Goal: Task Accomplishment & Management: Use online tool/utility

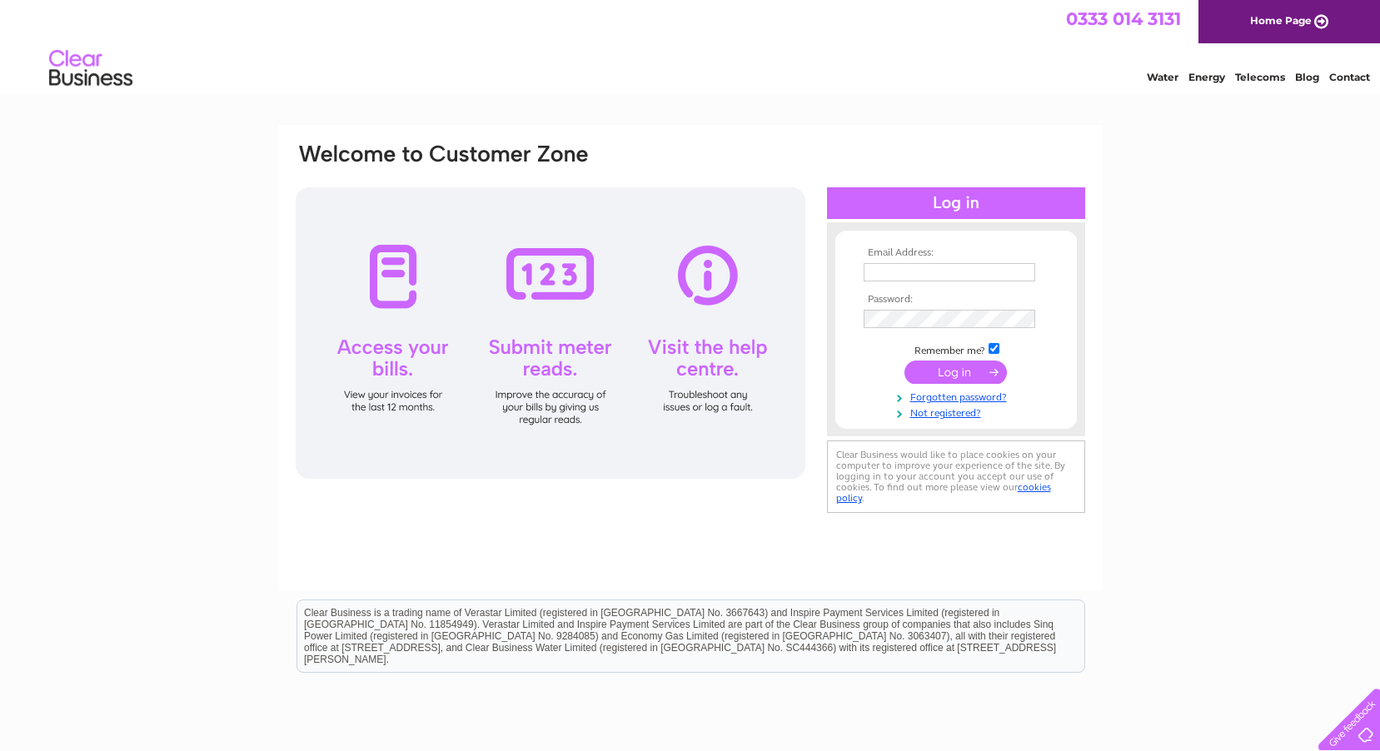
type input "info@burntashceilings.co.uk"
click at [966, 368] on input "submit" at bounding box center [955, 372] width 102 height 23
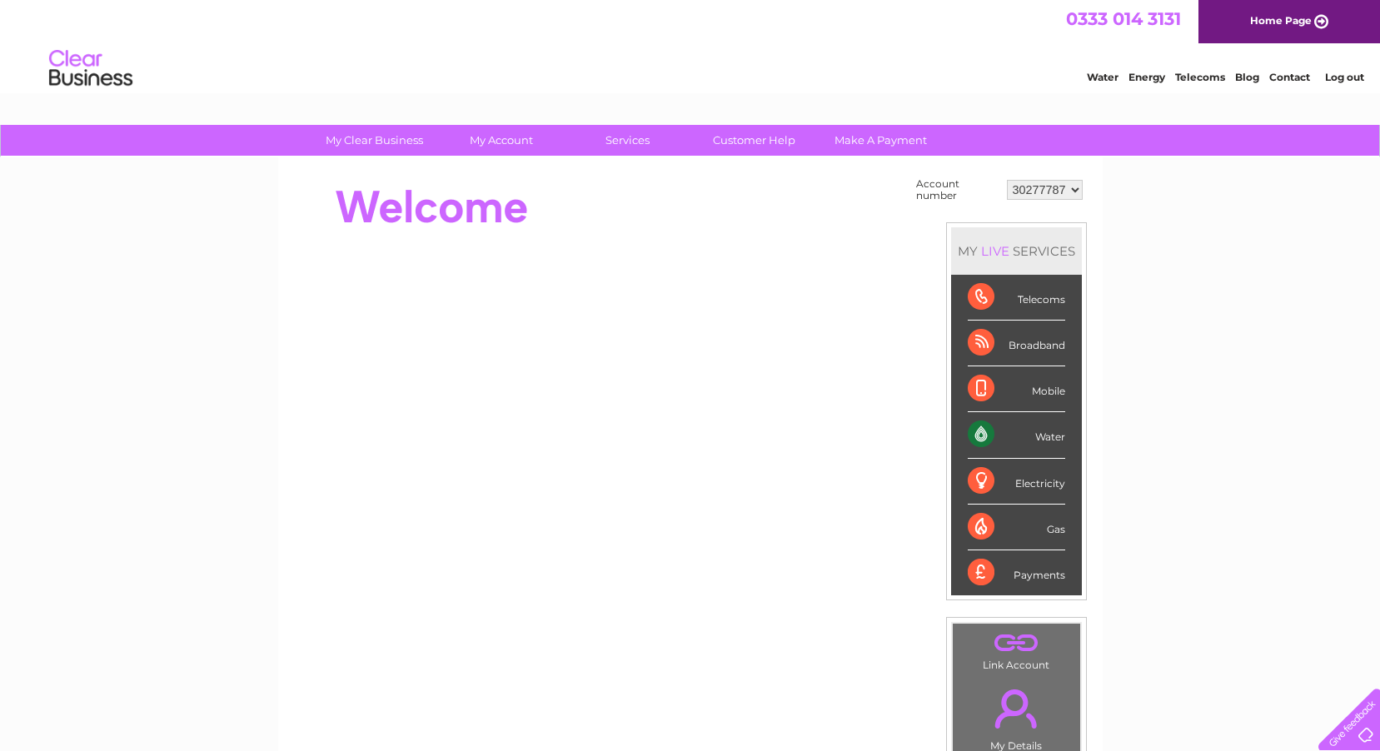
click at [1043, 441] on div "Water" at bounding box center [1016, 435] width 97 height 46
click at [1043, 435] on div "Water" at bounding box center [1016, 435] width 97 height 46
click at [1099, 72] on link "Water" at bounding box center [1103, 77] width 32 height 12
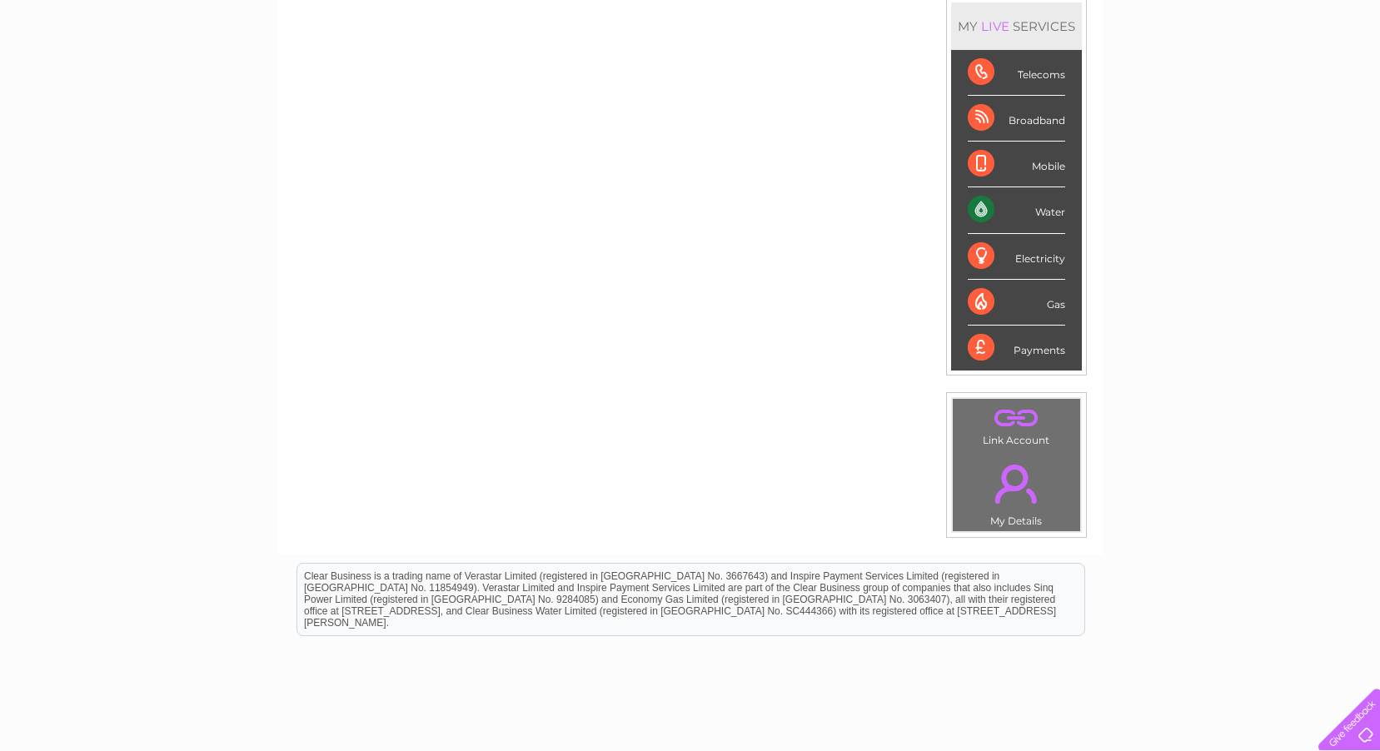
scroll to position [165, 0]
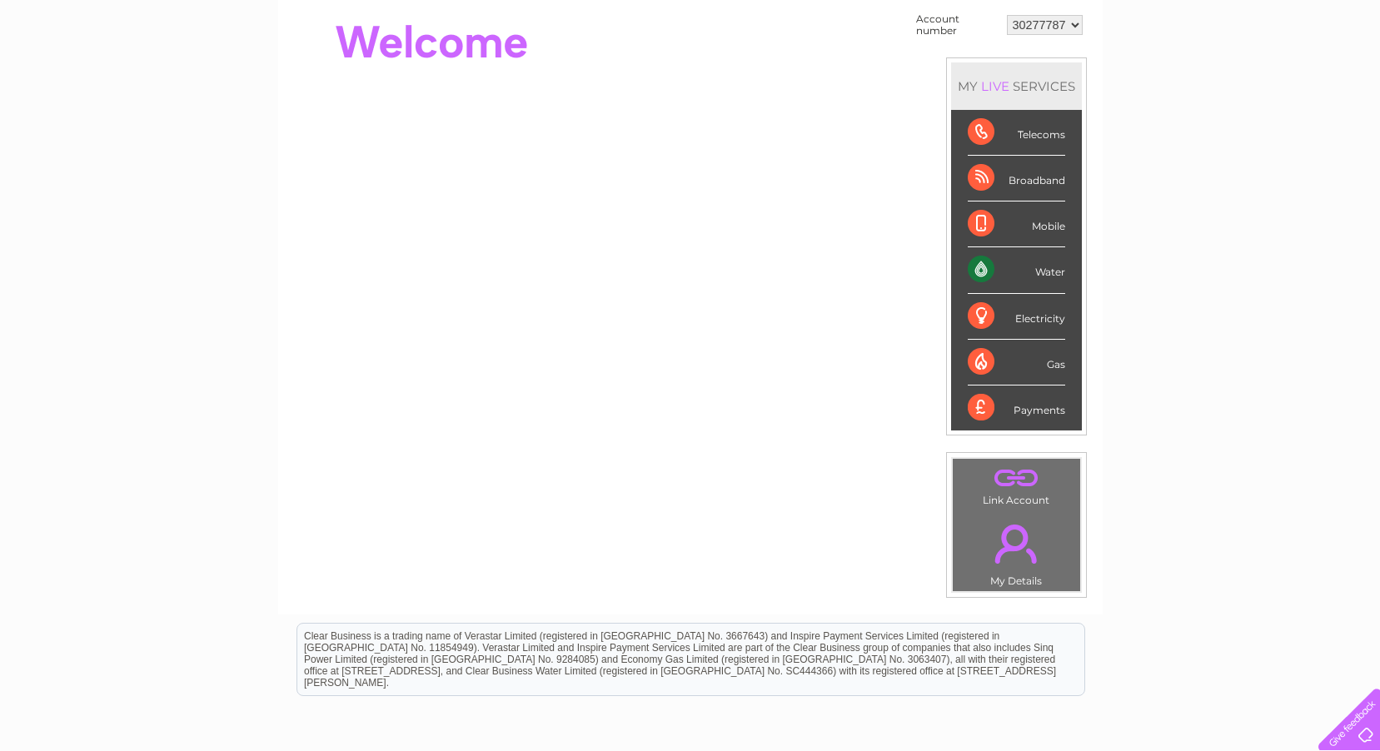
click at [1019, 575] on td ". My Details" at bounding box center [1016, 551] width 129 height 82
click at [1020, 537] on link "." at bounding box center [1016, 544] width 119 height 58
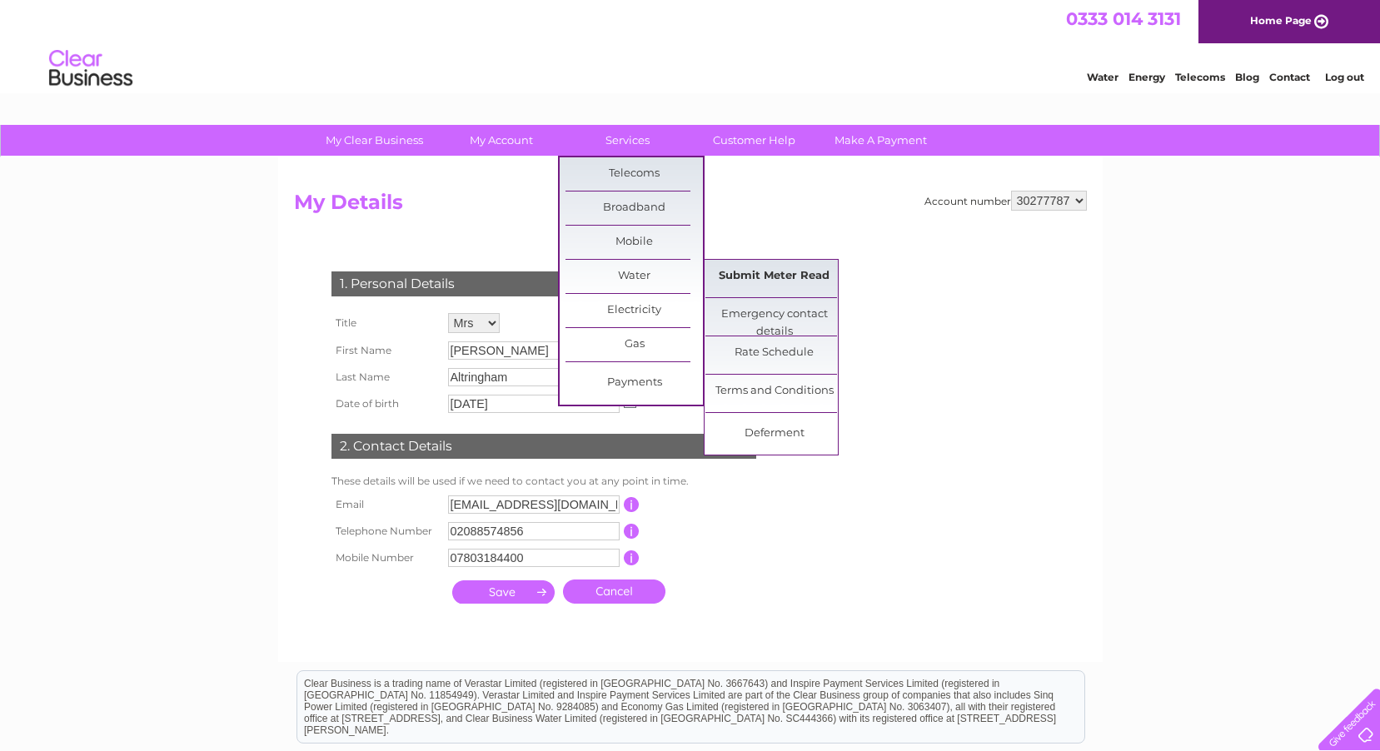
click at [769, 271] on link "Submit Meter Read" at bounding box center [773, 276] width 137 height 33
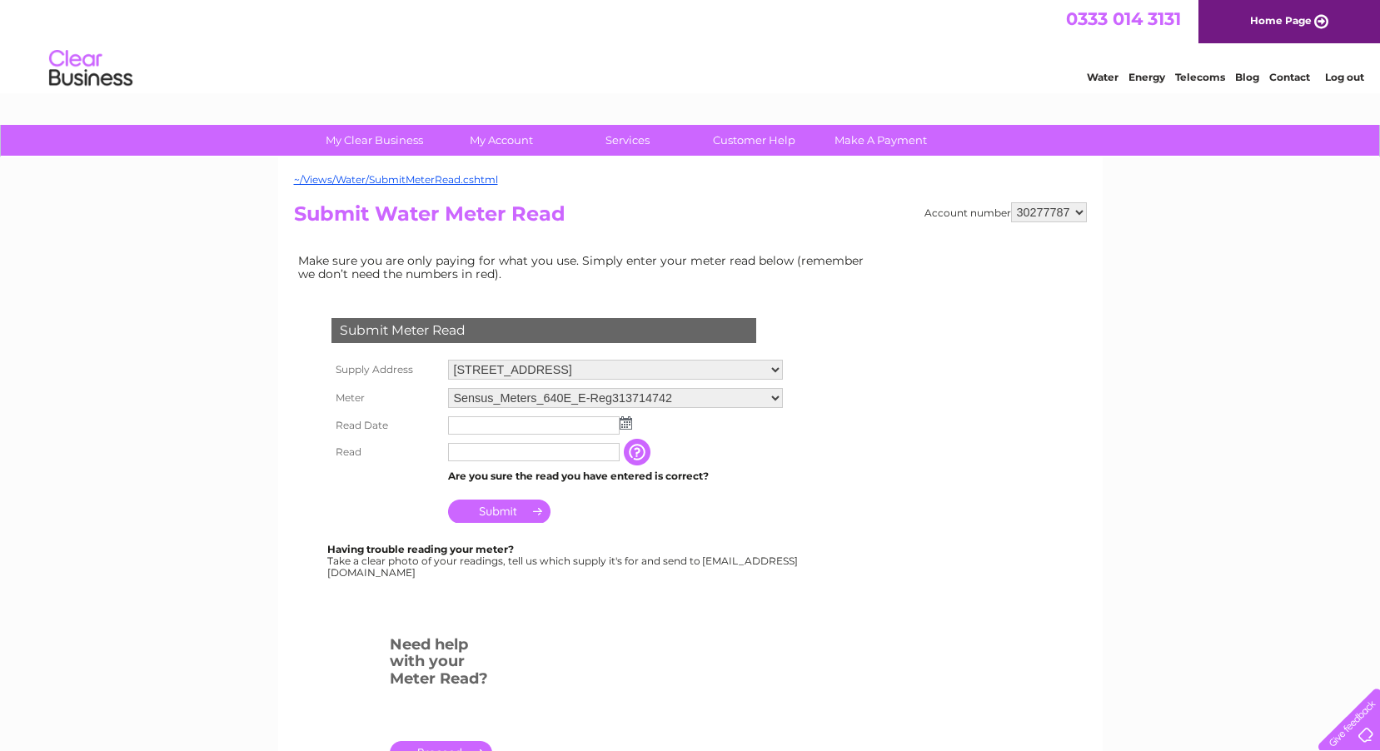
click at [634, 452] on input "button" at bounding box center [639, 452] width 30 height 27
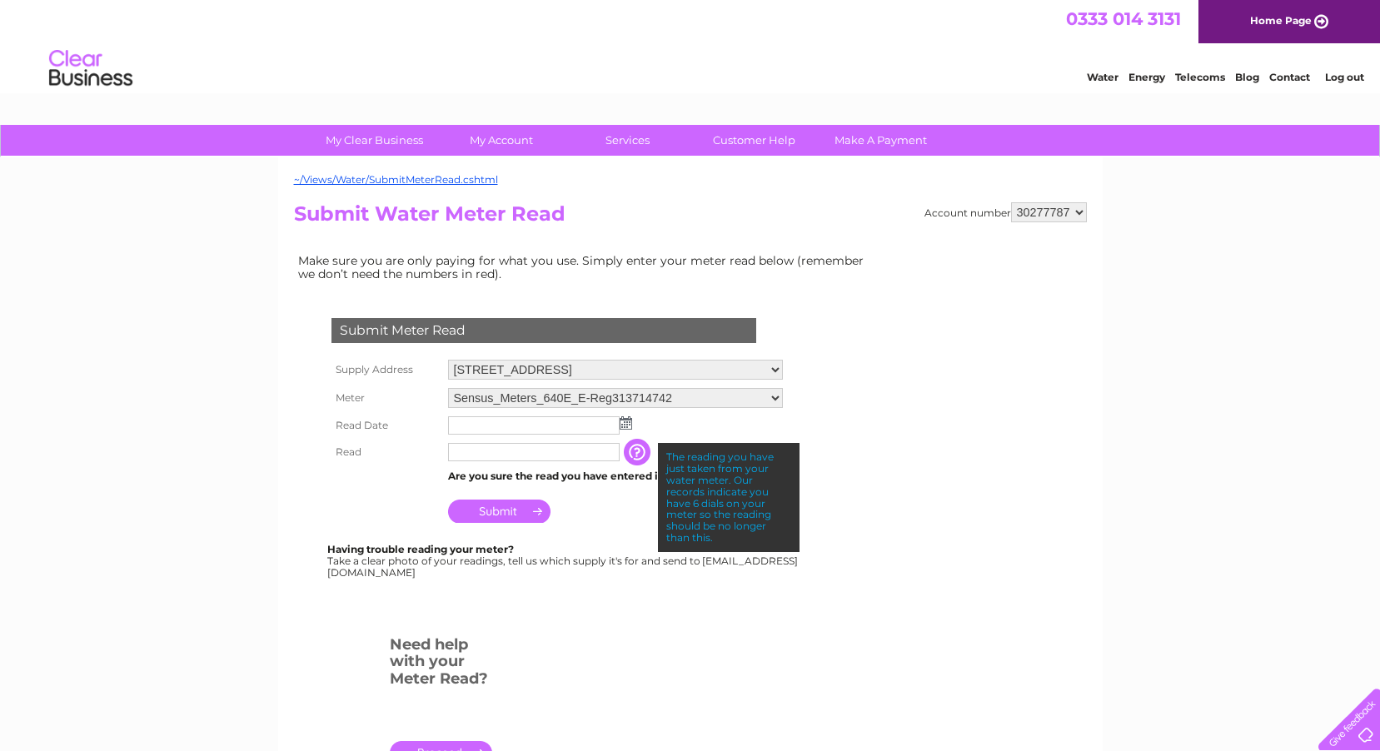
click at [508, 431] on input "text" at bounding box center [534, 425] width 172 height 18
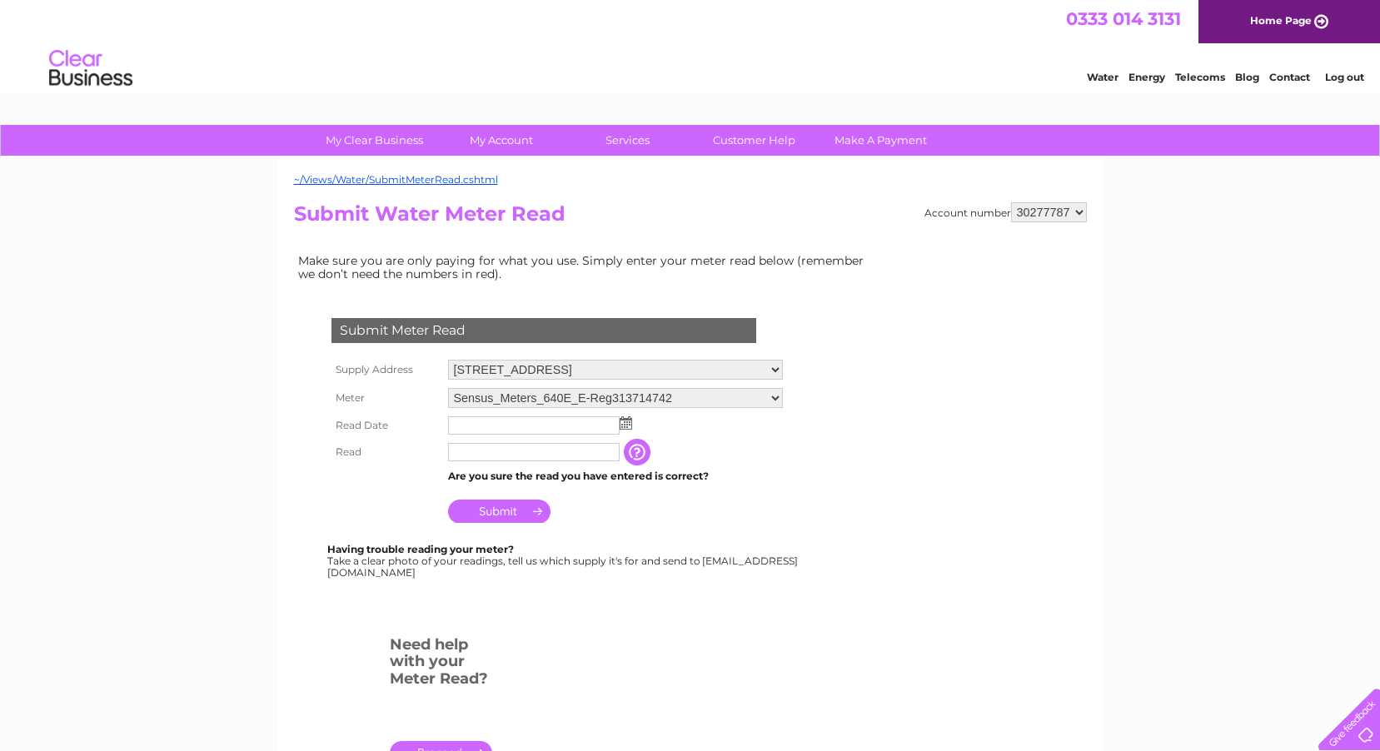
click at [628, 426] on img at bounding box center [626, 422] width 12 height 13
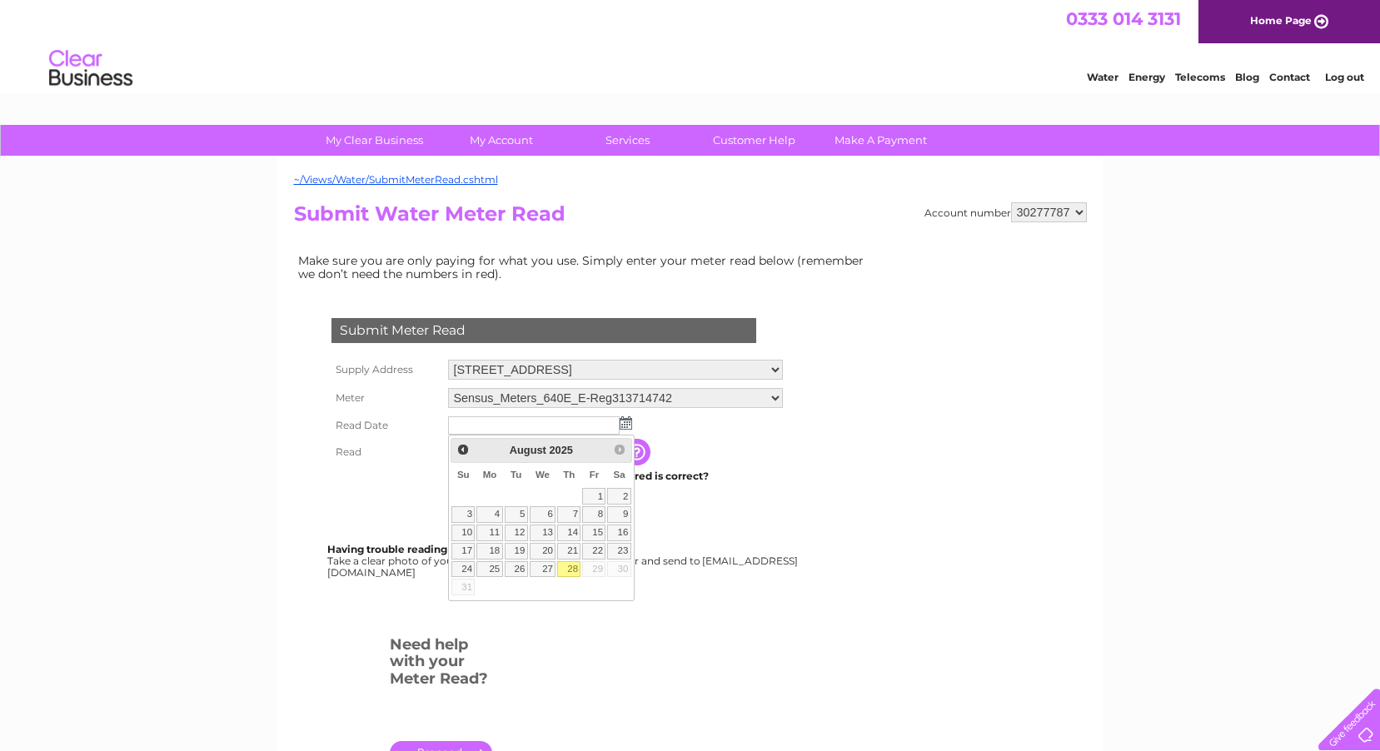
click at [572, 569] on link "28" at bounding box center [568, 569] width 23 height 17
type input "2025/08/28"
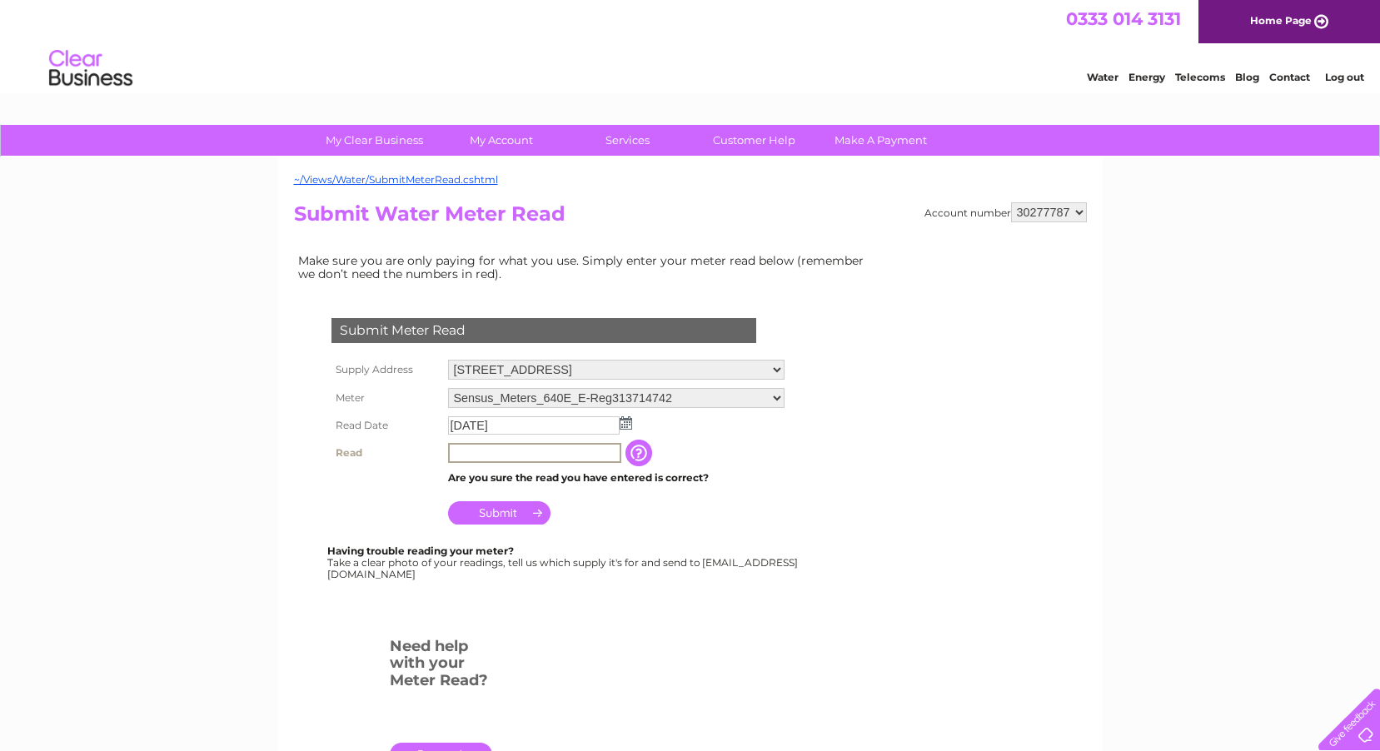
click at [480, 456] on input "text" at bounding box center [534, 453] width 173 height 20
click at [457, 455] on input "000111" at bounding box center [534, 453] width 173 height 20
click at [510, 449] on input "00111" at bounding box center [534, 453] width 173 height 20
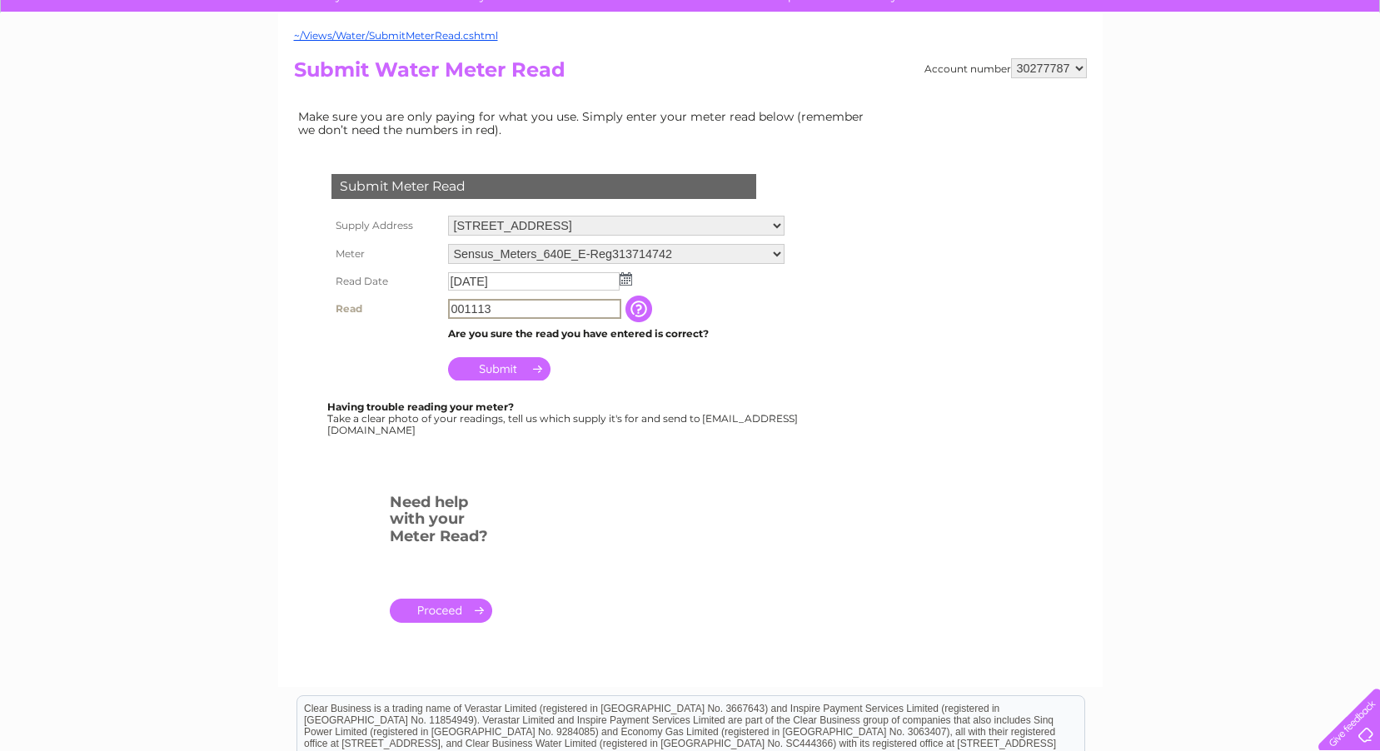
scroll to position [156, 0]
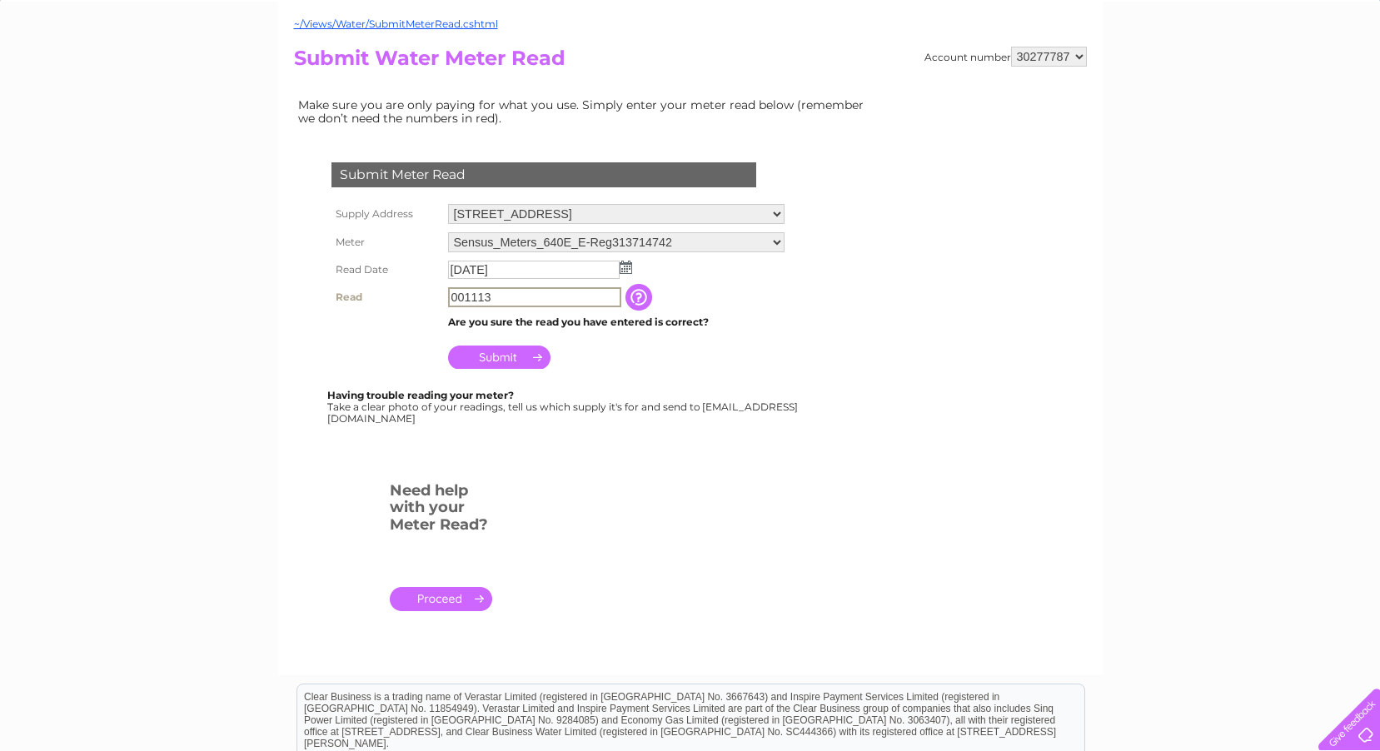
type input "001113"
click at [499, 351] on input "Submit" at bounding box center [499, 355] width 102 height 23
click at [776, 241] on select "Sensus_Meters_640E_E-Reg313714742 Sensus_Meters_640E_E-Reg313715158" at bounding box center [615, 243] width 335 height 22
select select "427634"
click at [448, 232] on select "Sensus_Meters_640E_E-Reg313714742 Sensus_Meters_640E_E-Reg313715158" at bounding box center [615, 243] width 335 height 22
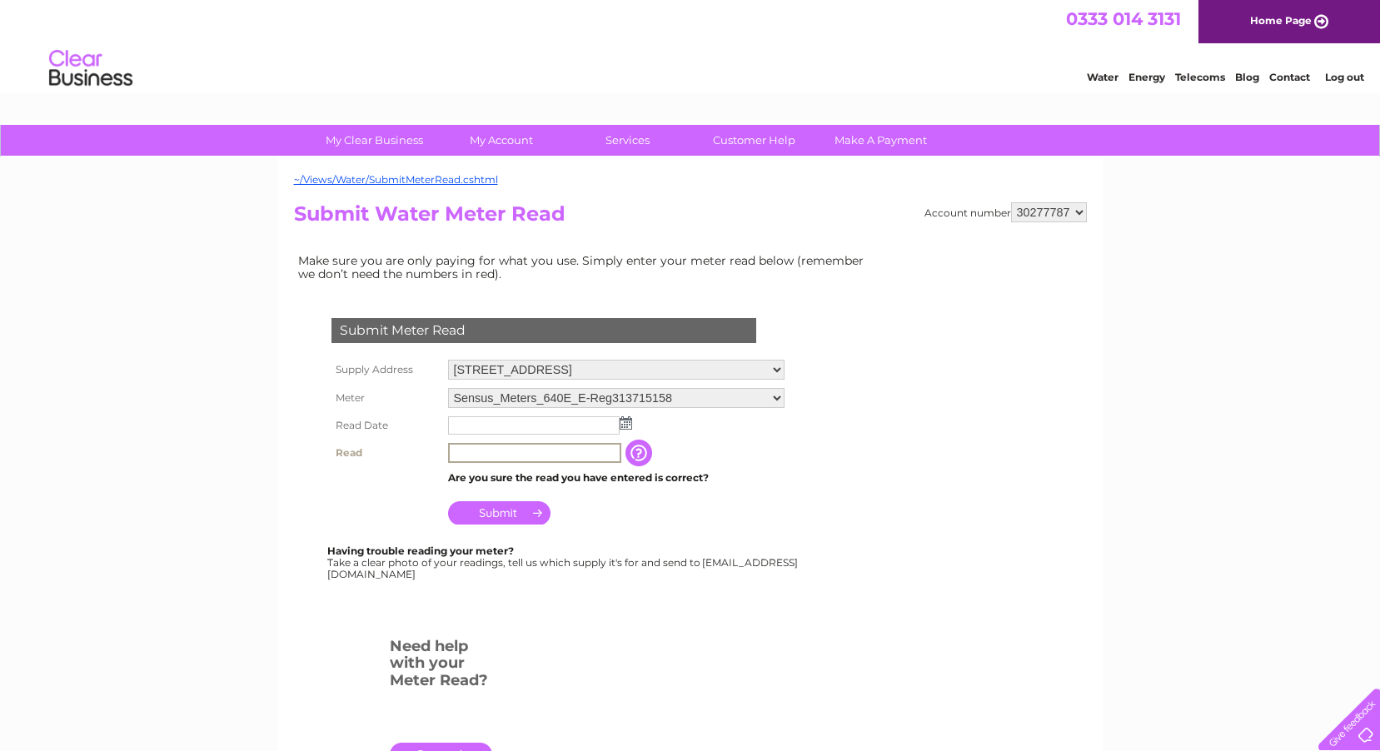
click at [510, 460] on input "text" at bounding box center [534, 453] width 173 height 20
click at [625, 426] on img at bounding box center [626, 422] width 12 height 13
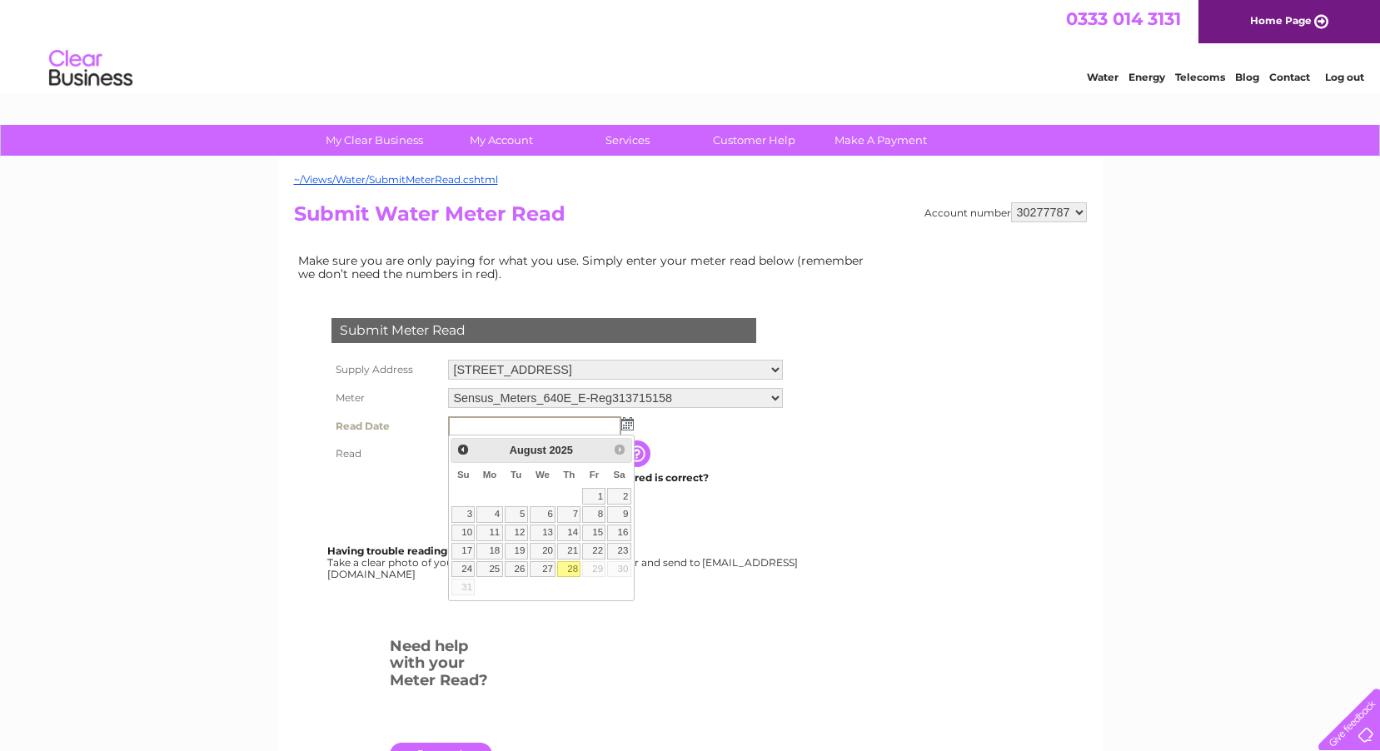
click at [579, 565] on link "28" at bounding box center [568, 569] width 23 height 17
type input "[DATE]"
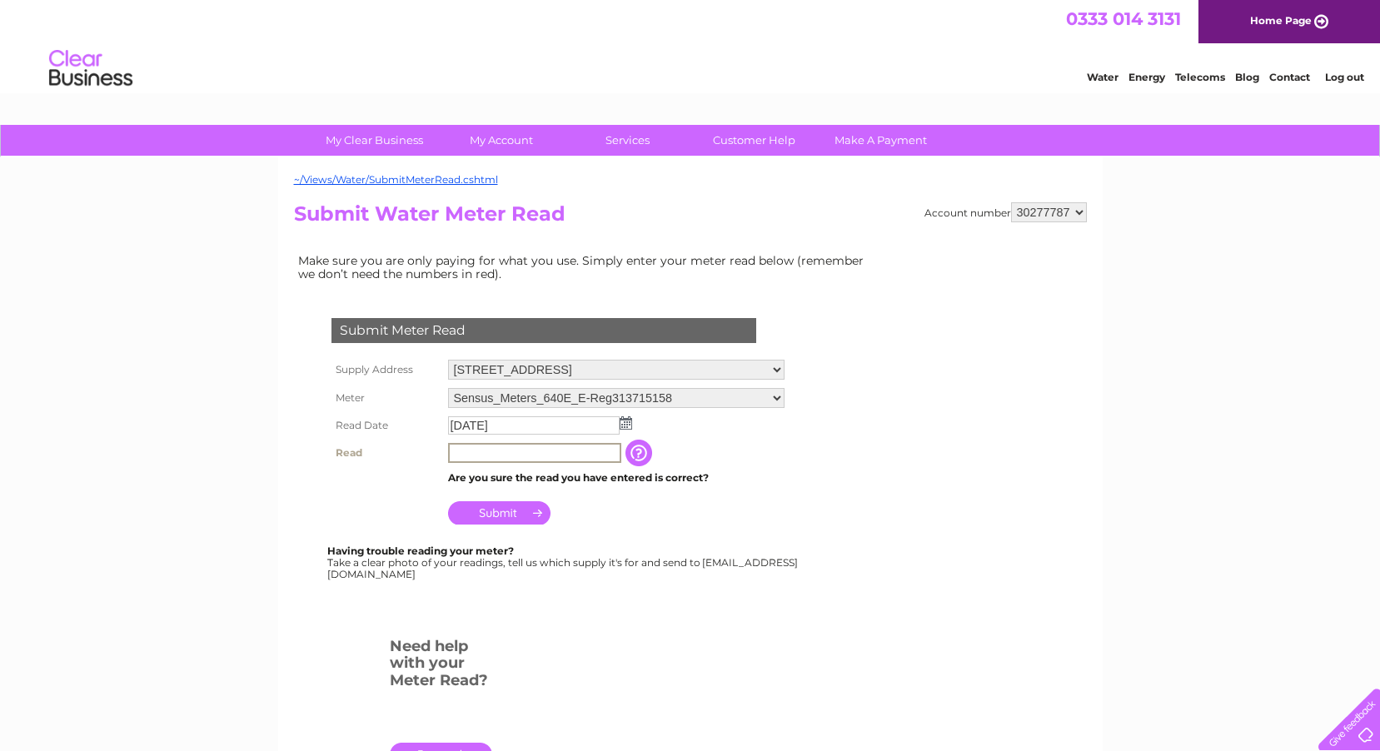
click at [502, 451] on input "text" at bounding box center [534, 453] width 173 height 20
click at [640, 458] on input "button" at bounding box center [639, 452] width 30 height 27
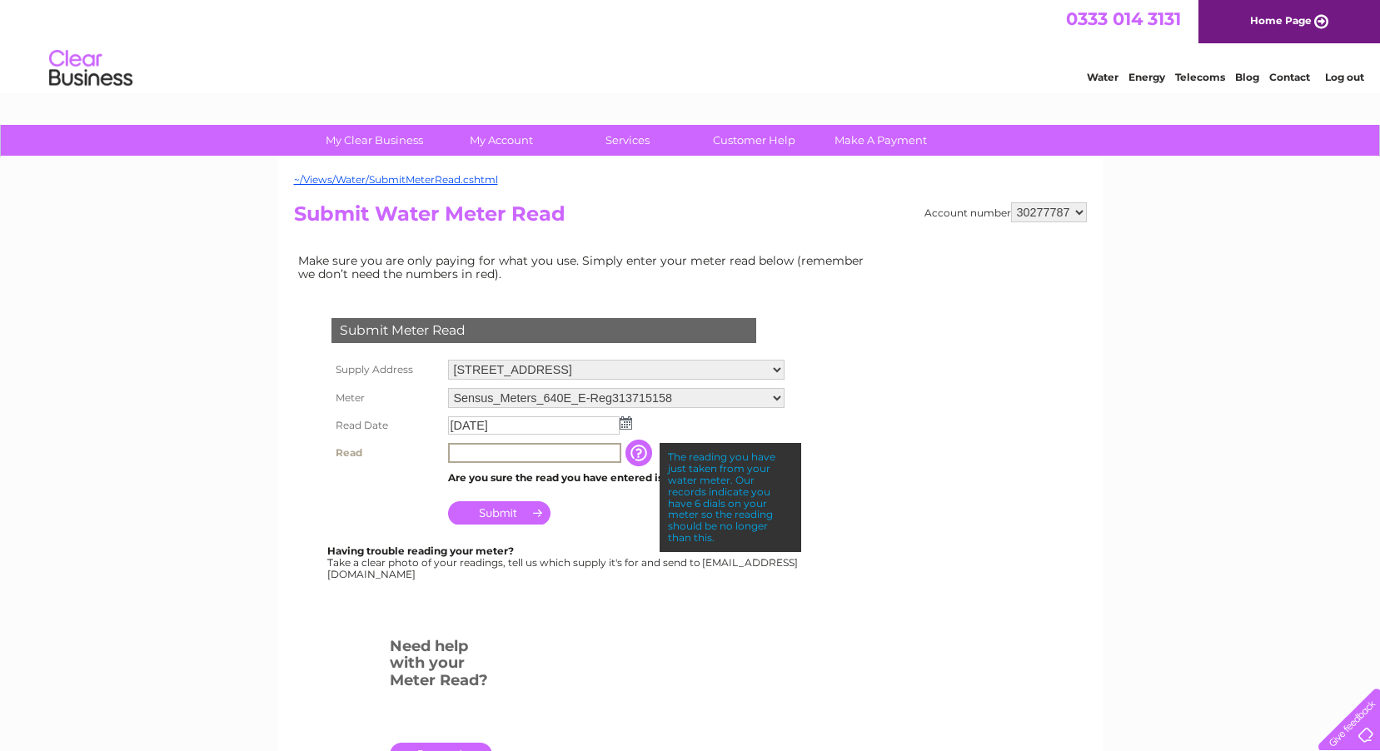
click at [541, 458] on input "text" at bounding box center [534, 453] width 173 height 20
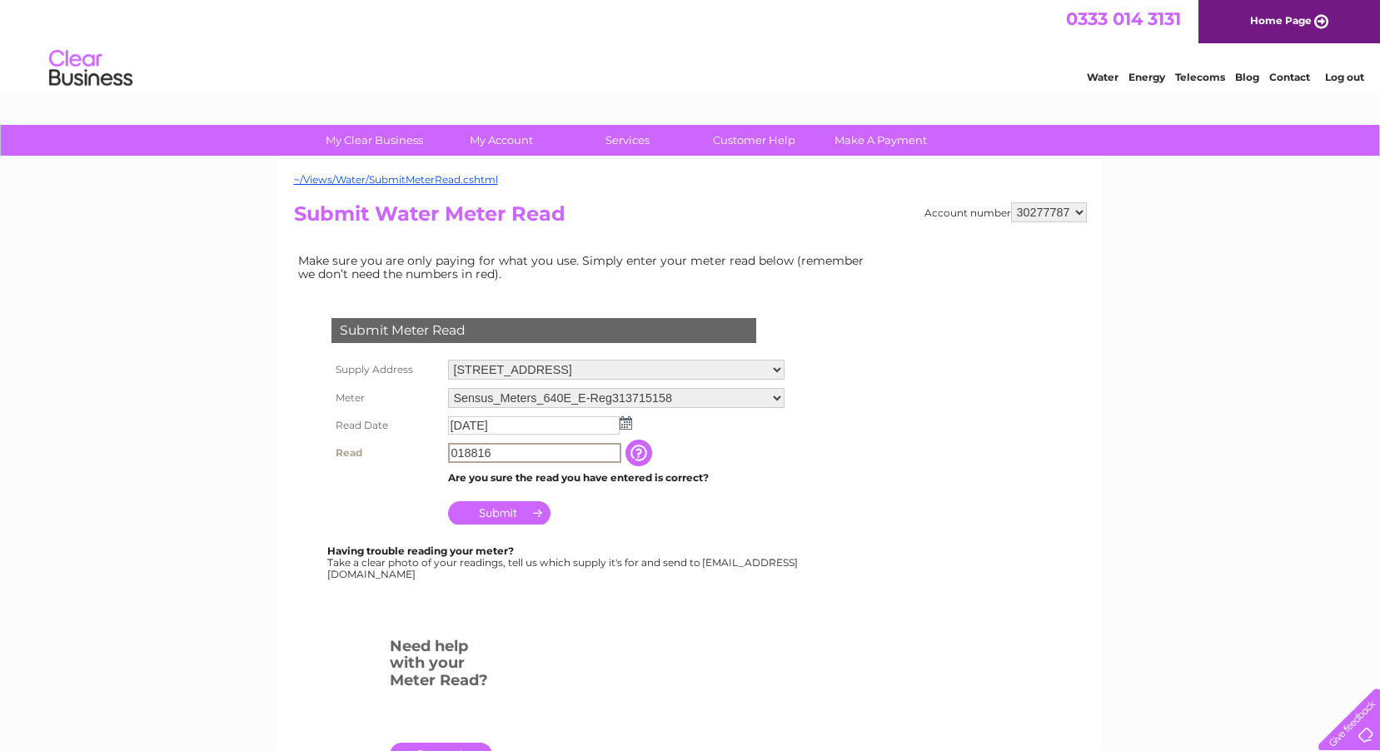
type input "018816"
click at [509, 512] on input "Submit" at bounding box center [499, 511] width 102 height 23
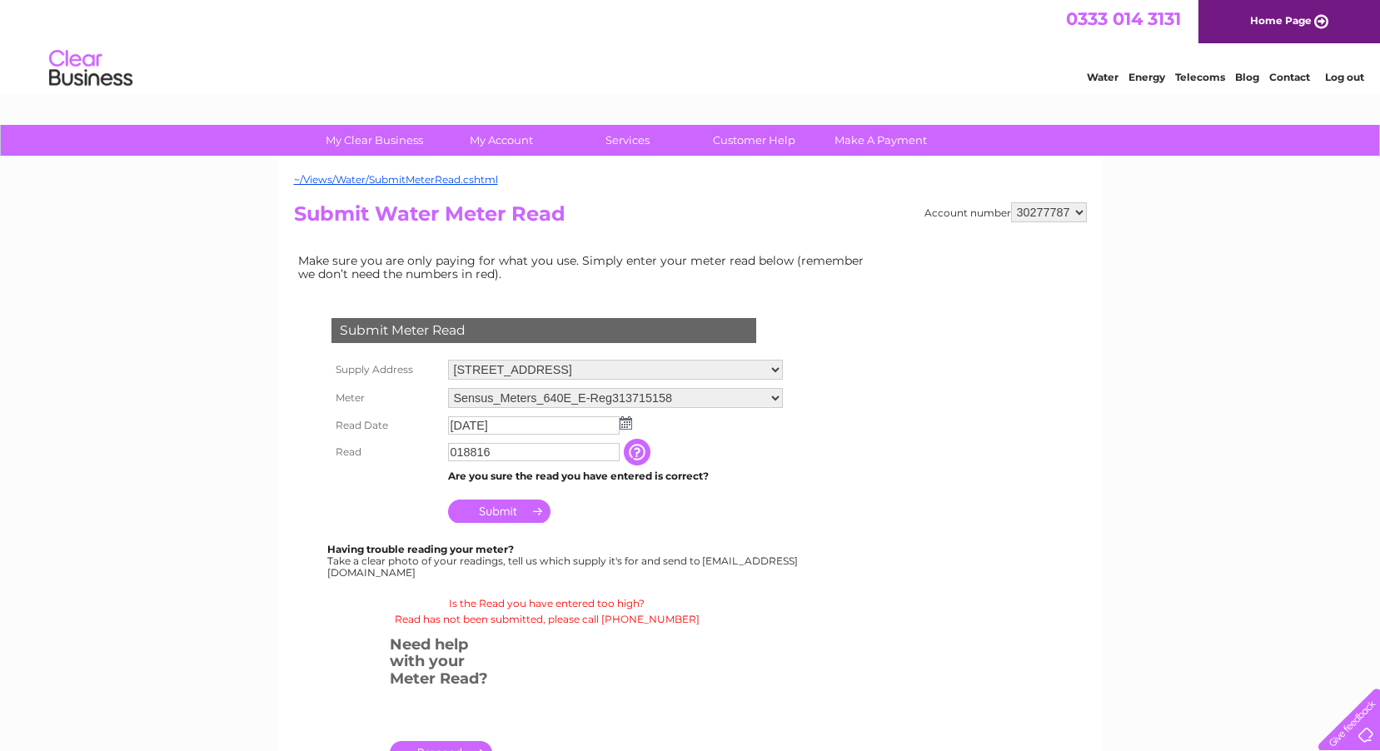
click at [774, 396] on select "Sensus_Meters_640E_E-Reg313714742 Sensus_Meters_640E_E-Reg313715158" at bounding box center [615, 398] width 335 height 20
select select "427782"
click at [448, 388] on select "Sensus_Meters_640E_E-Reg313714742 Sensus_Meters_640E_E-Reg313715158" at bounding box center [615, 399] width 335 height 22
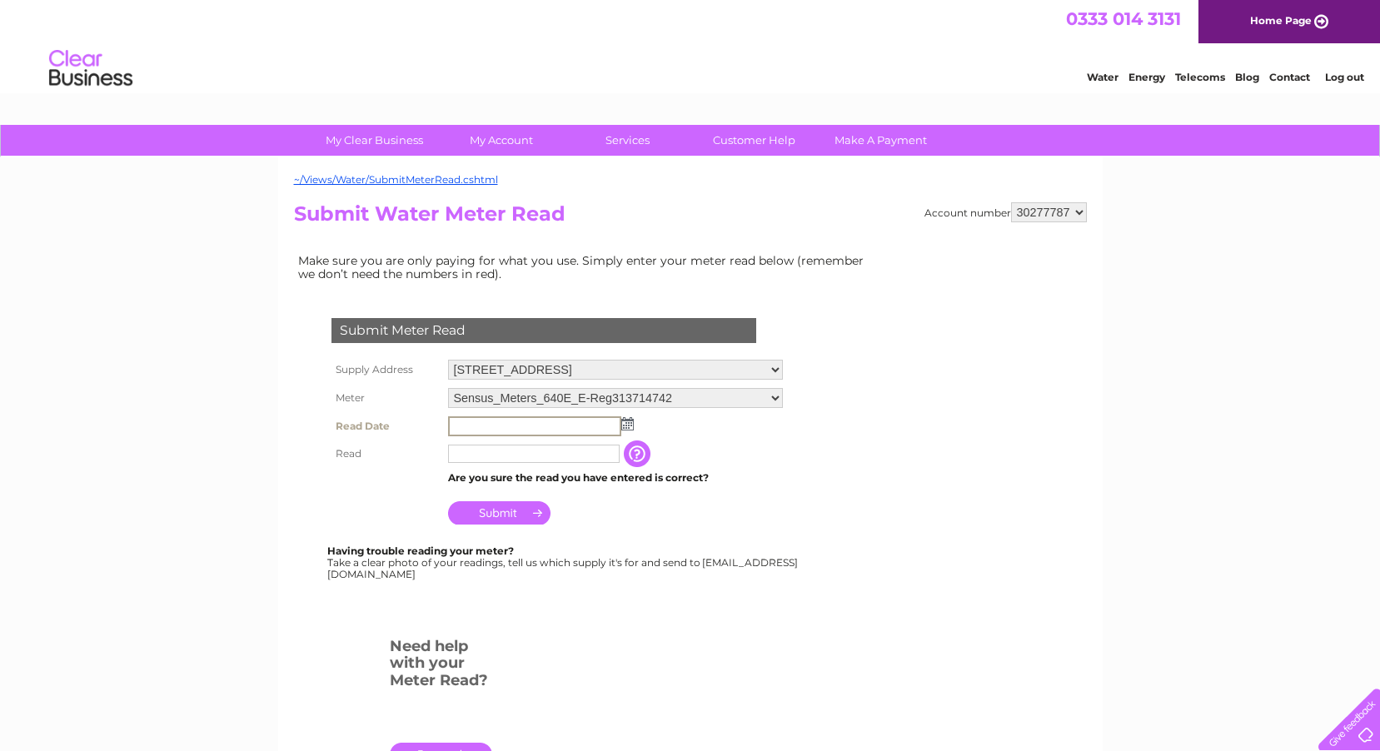
click at [477, 426] on input "text" at bounding box center [534, 426] width 173 height 20
click at [625, 427] on img at bounding box center [626, 422] width 12 height 13
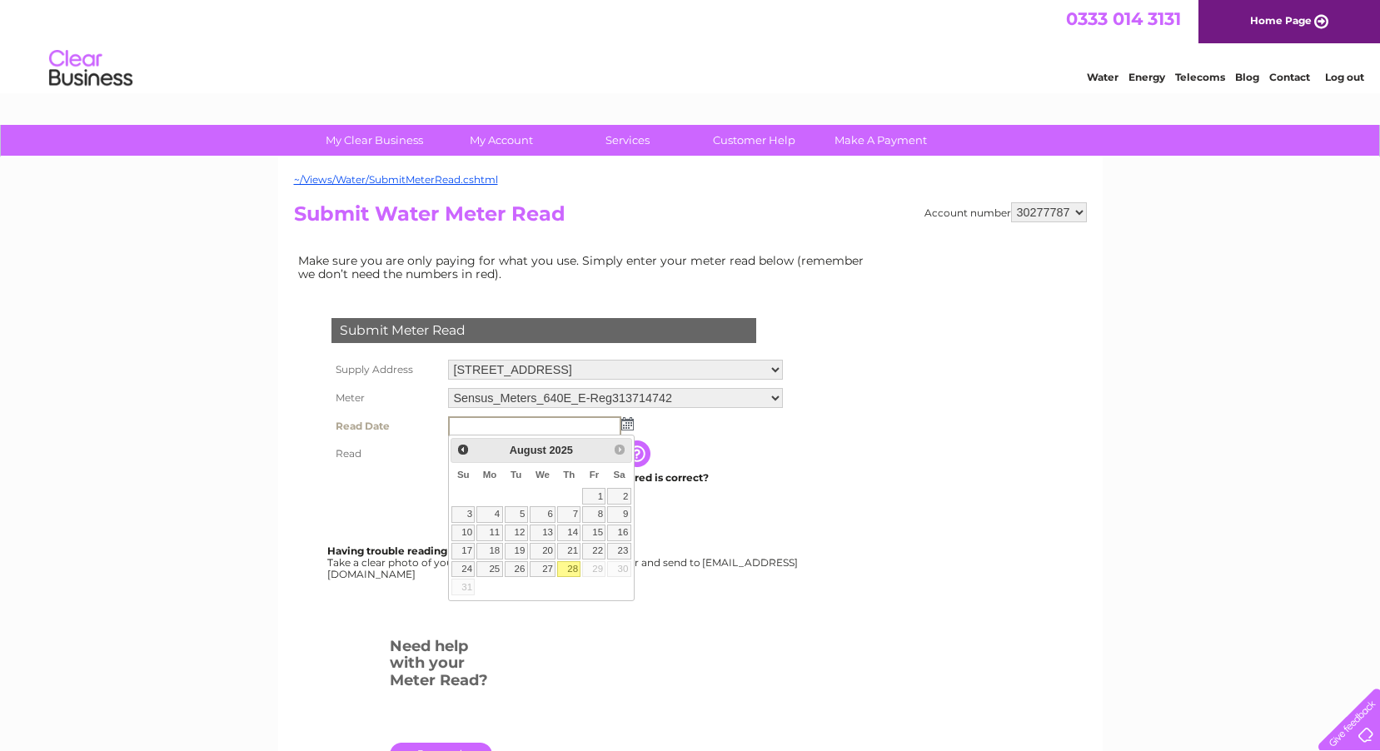
click at [575, 570] on link "28" at bounding box center [568, 569] width 23 height 17
type input "[DATE]"
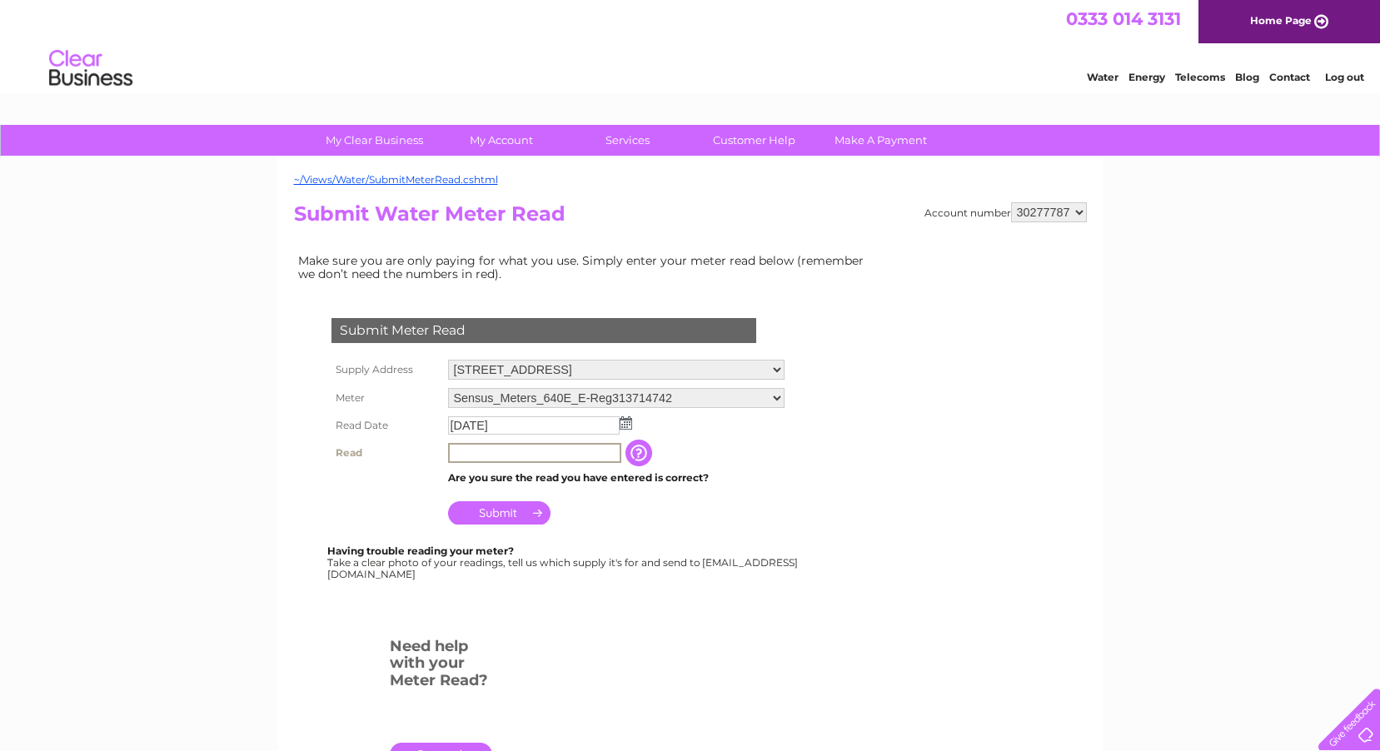
click at [505, 461] on input "text" at bounding box center [534, 453] width 173 height 20
click at [496, 460] on input "text" at bounding box center [534, 453] width 173 height 20
click at [505, 500] on td "Submit" at bounding box center [616, 509] width 345 height 40
click at [509, 505] on input "Submit" at bounding box center [499, 511] width 102 height 23
click at [494, 448] on input "001113" at bounding box center [534, 453] width 173 height 20
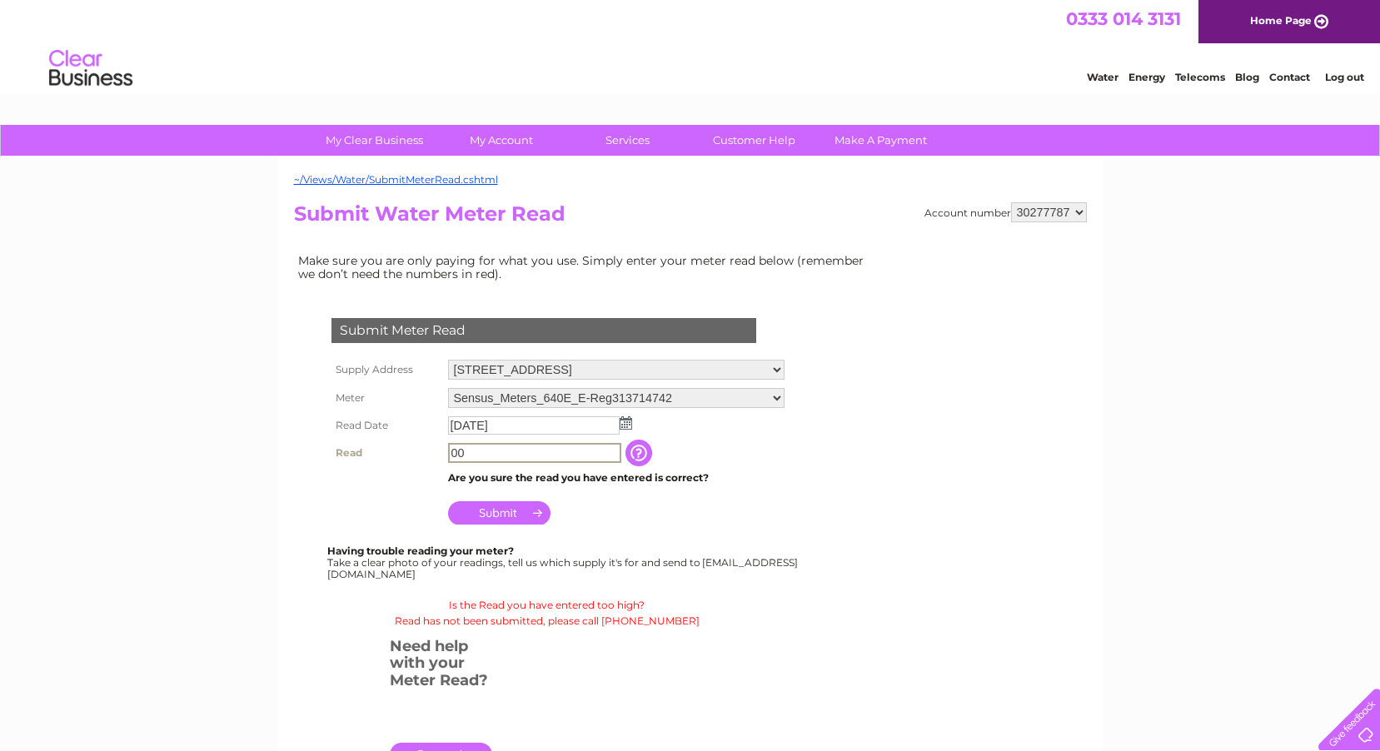
type input "0"
click at [513, 507] on input "Submit" at bounding box center [499, 511] width 102 height 23
click at [488, 450] on input "1113" at bounding box center [534, 452] width 172 height 18
type input "1"
type input "0"
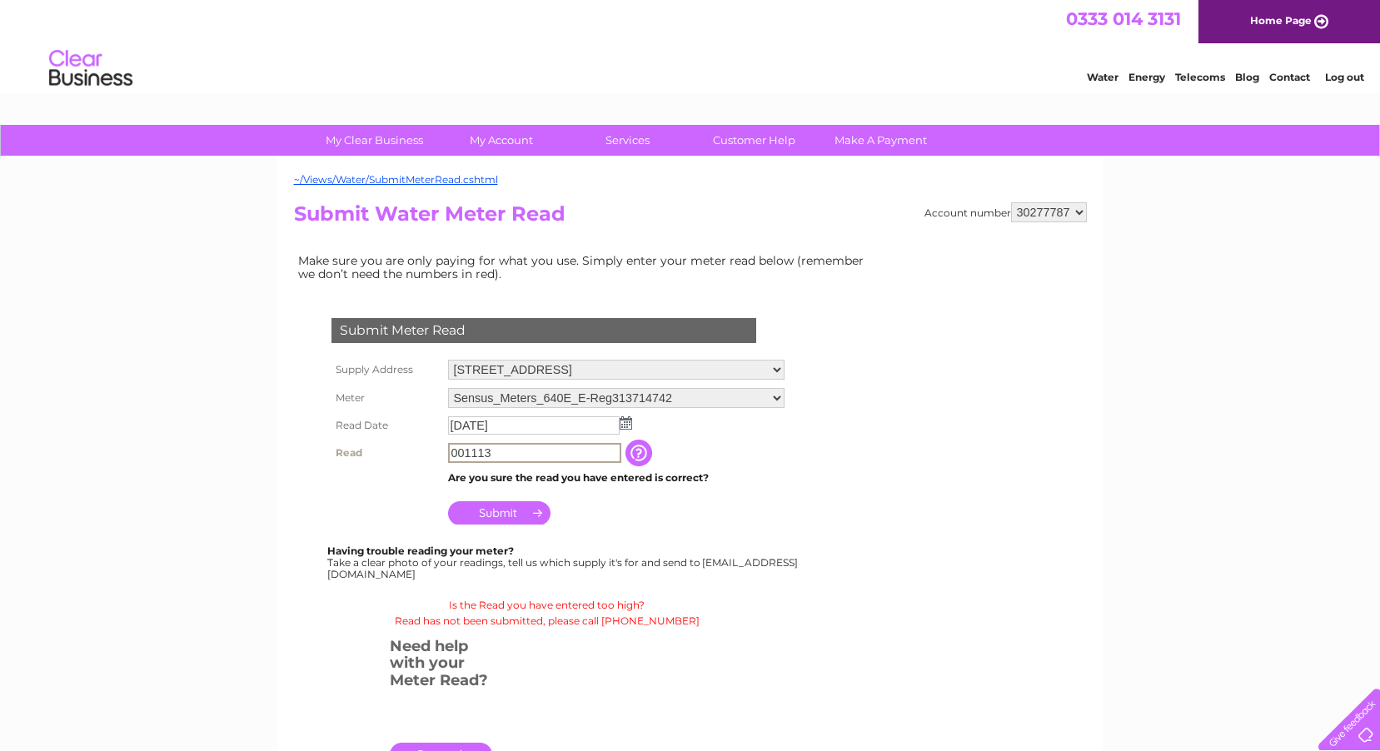
type input "001113"
click at [496, 515] on input "Submit" at bounding box center [499, 511] width 102 height 23
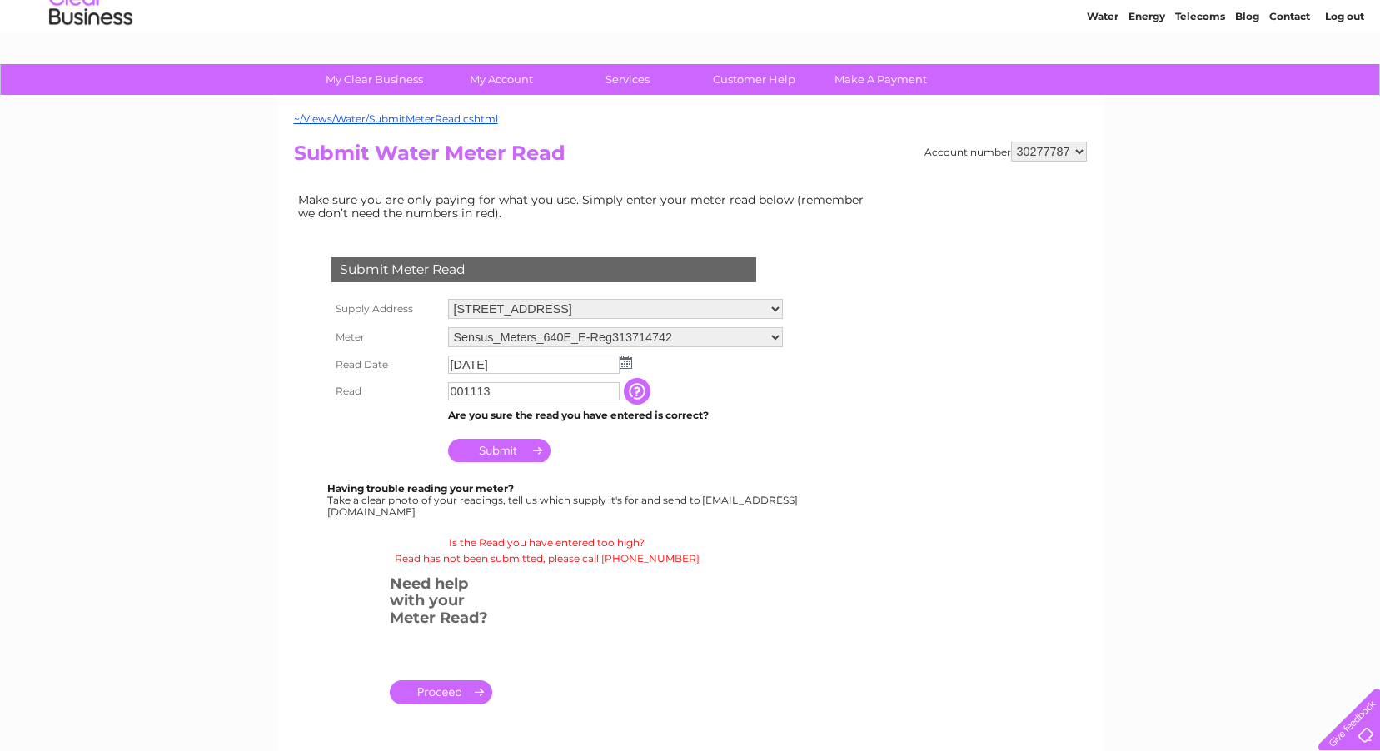
scroll to position [83, 0]
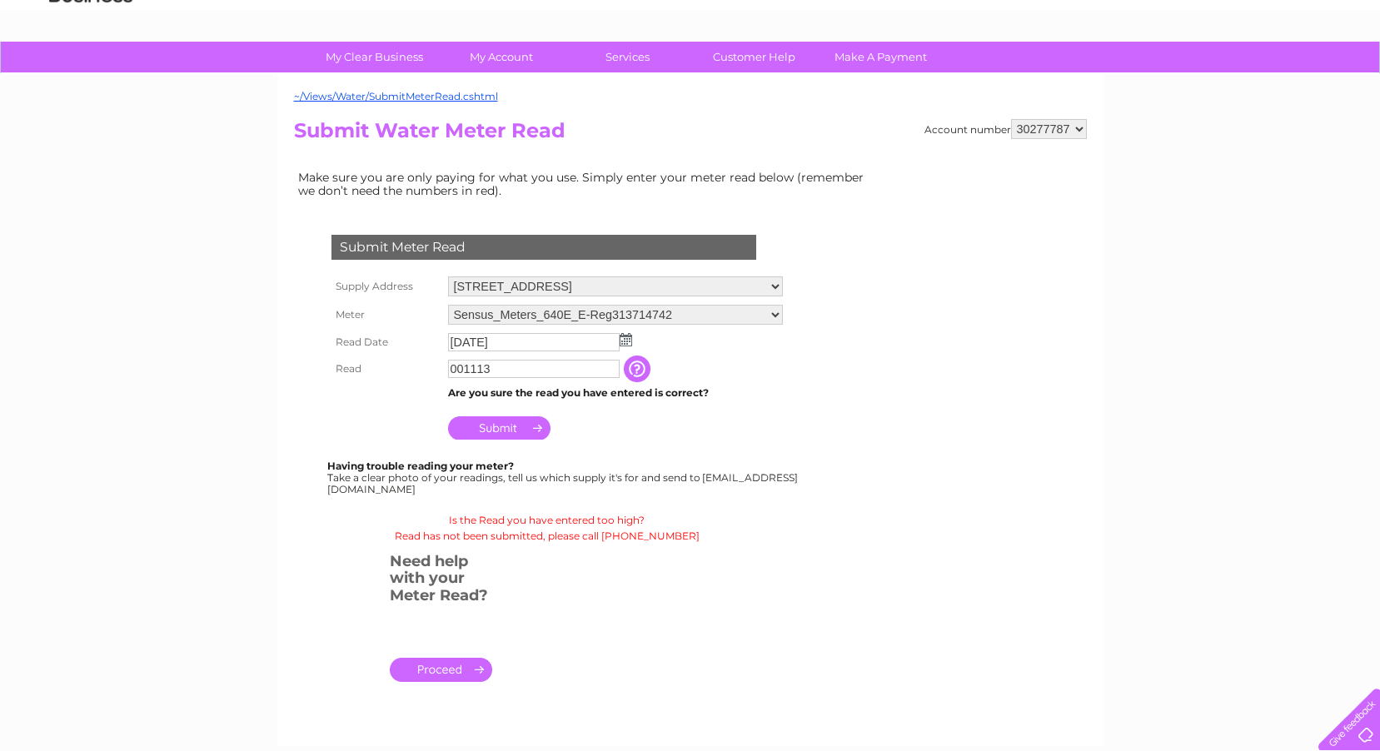
click at [1367, 735] on div at bounding box center [1346, 716] width 68 height 68
click at [438, 664] on link "." at bounding box center [441, 670] width 102 height 24
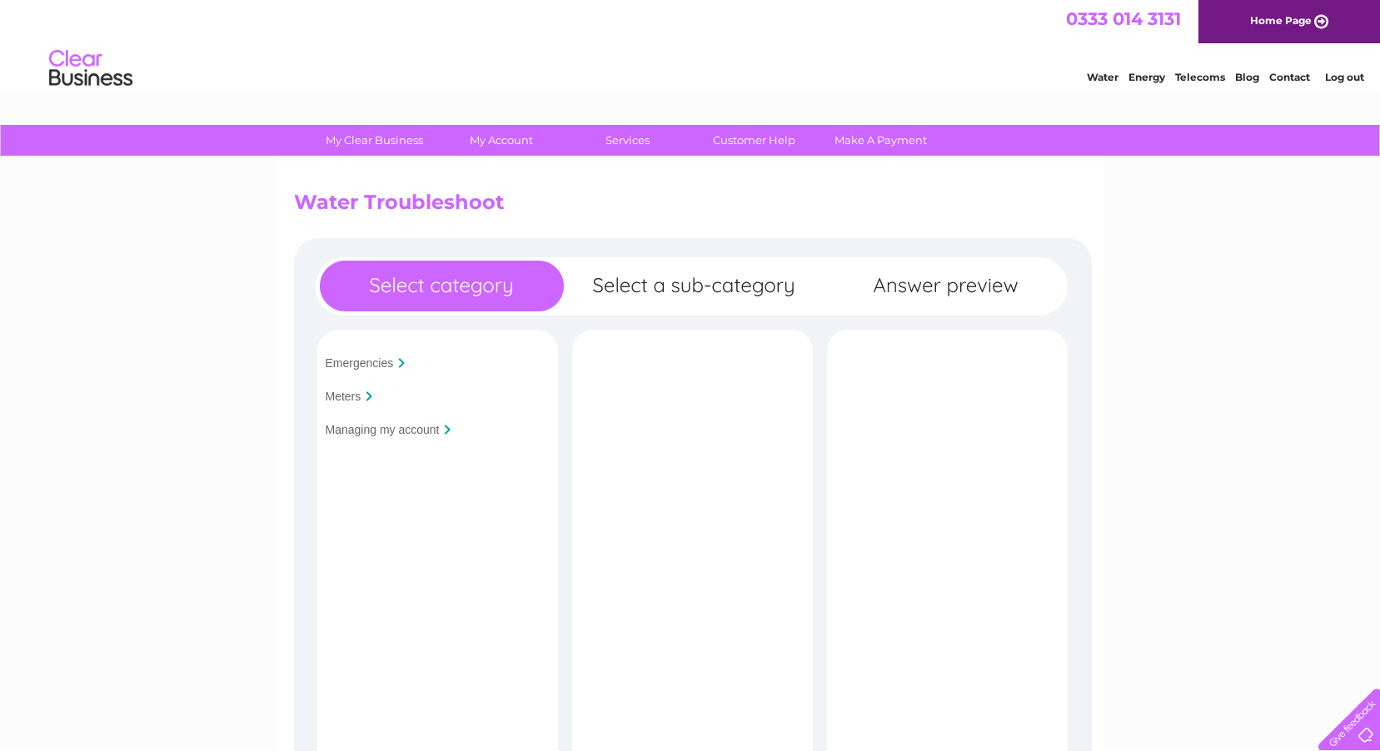
click at [339, 401] on input "Meters" at bounding box center [344, 396] width 36 height 13
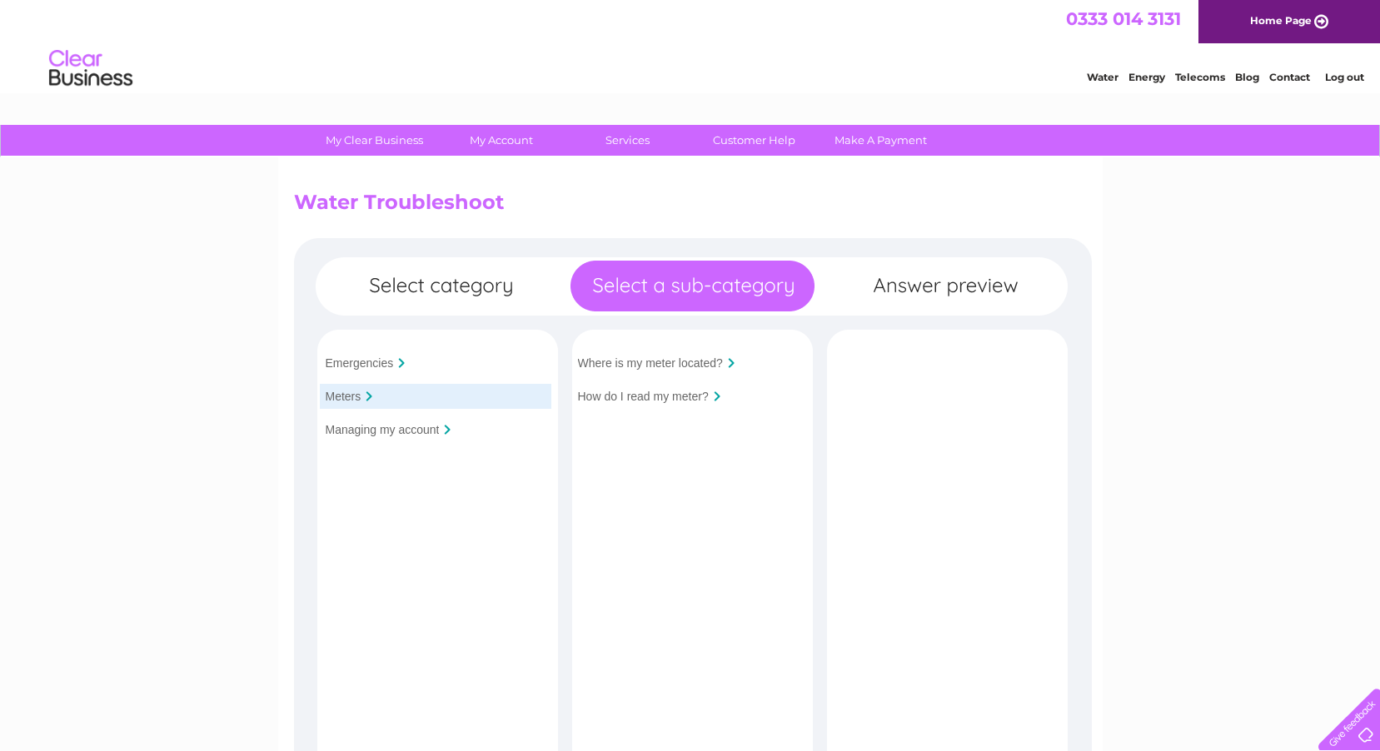
click at [655, 396] on input "How do I read my meter?" at bounding box center [643, 396] width 131 height 13
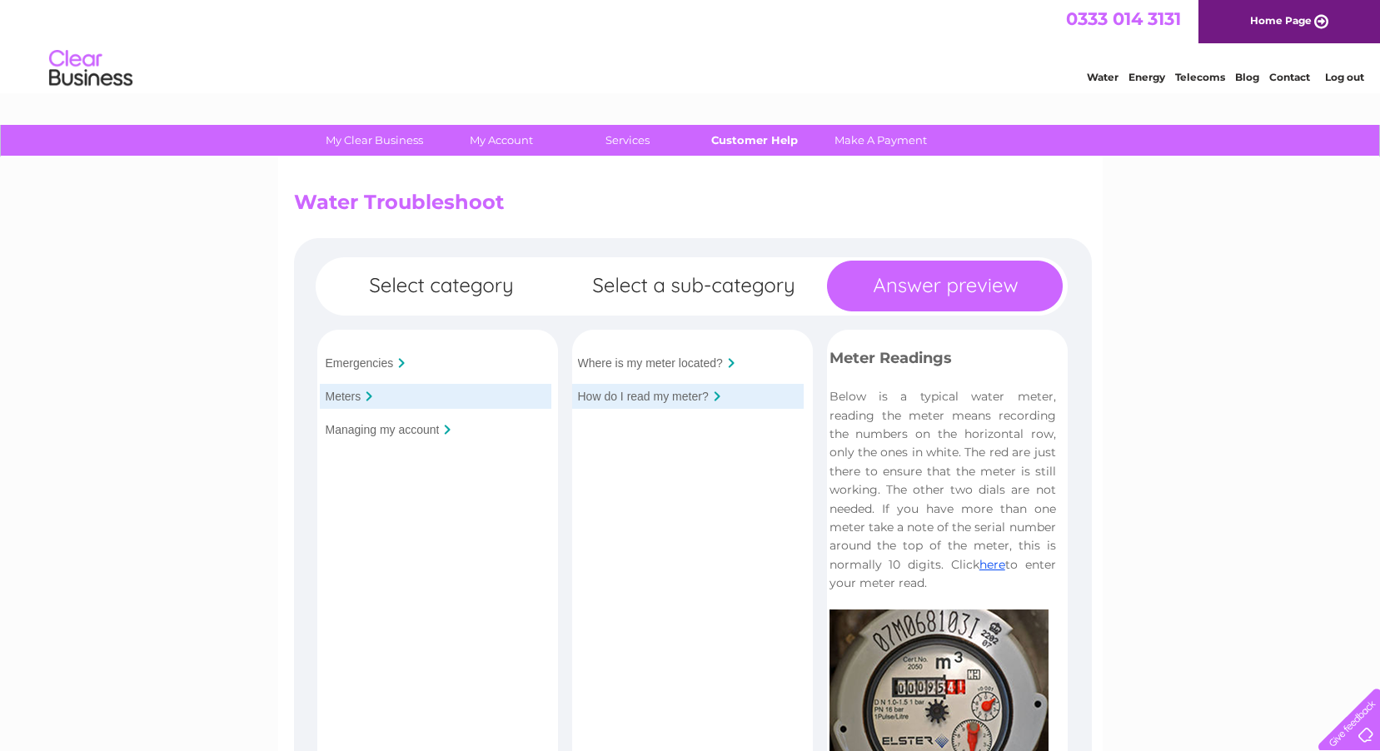
click at [760, 136] on link "Customer Help" at bounding box center [753, 140] width 137 height 31
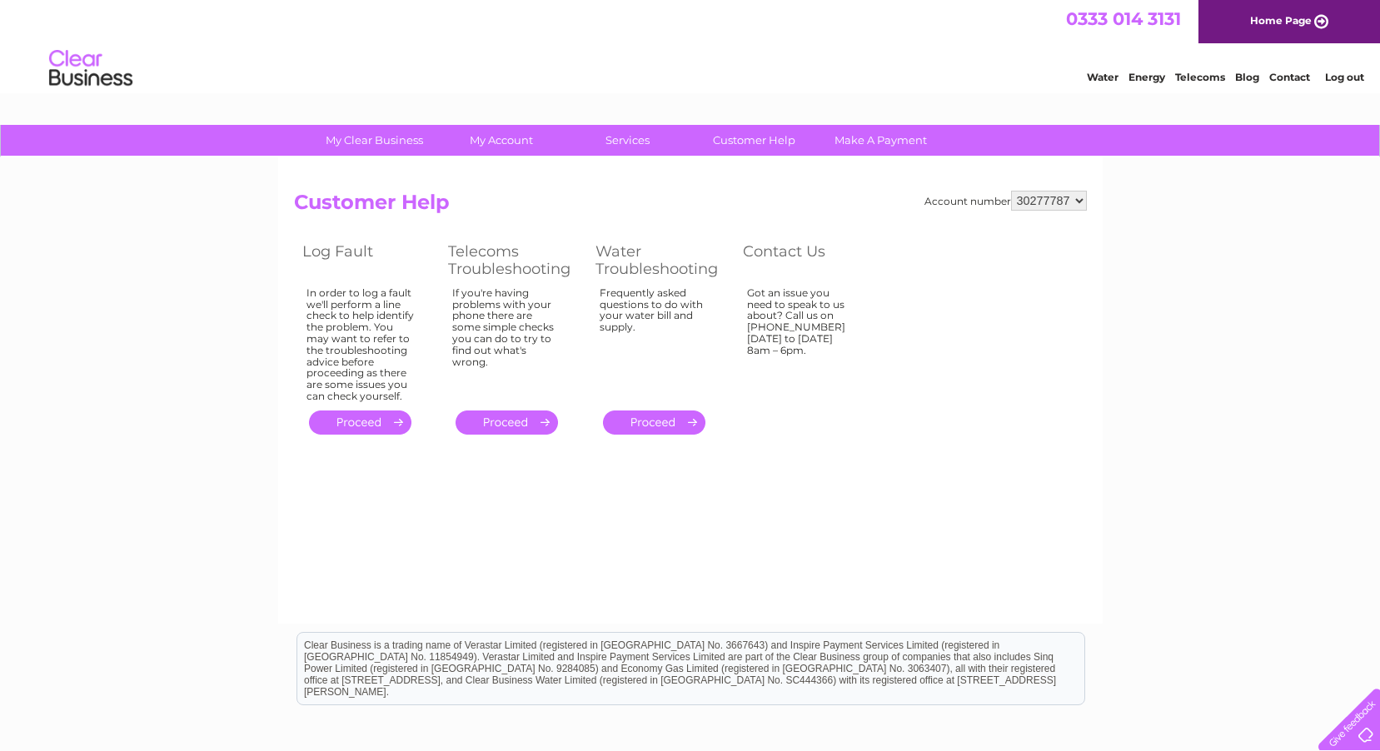
click at [1287, 79] on link "Contact" at bounding box center [1289, 77] width 41 height 12
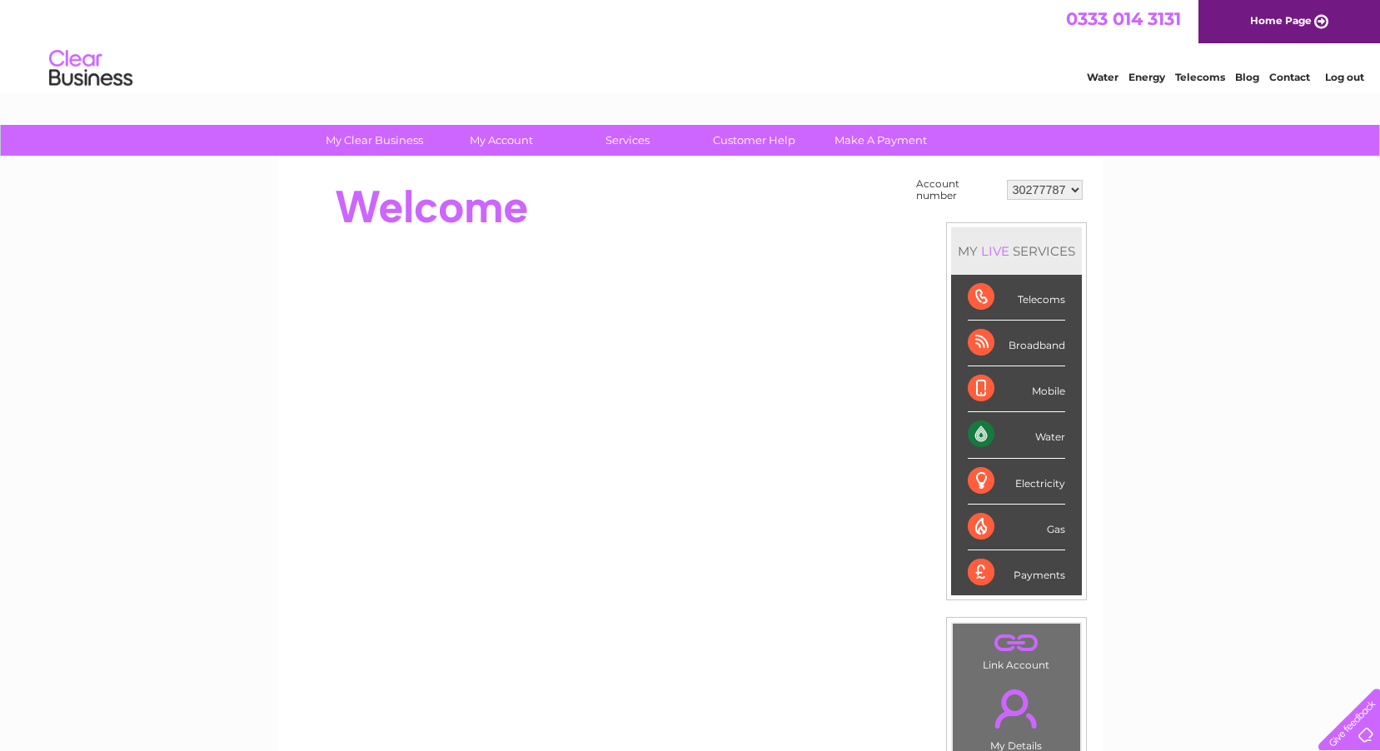
click at [1035, 437] on div "Water" at bounding box center [1016, 435] width 97 height 46
drag, startPoint x: 1050, startPoint y: 164, endPoint x: 1103, endPoint y: 226, distance: 80.9
drag, startPoint x: 1103, startPoint y: 226, endPoint x: 1091, endPoint y: 78, distance: 147.9
click at [1091, 78] on link "Water" at bounding box center [1103, 77] width 32 height 12
